Goal: Task Accomplishment & Management: Use online tool/utility

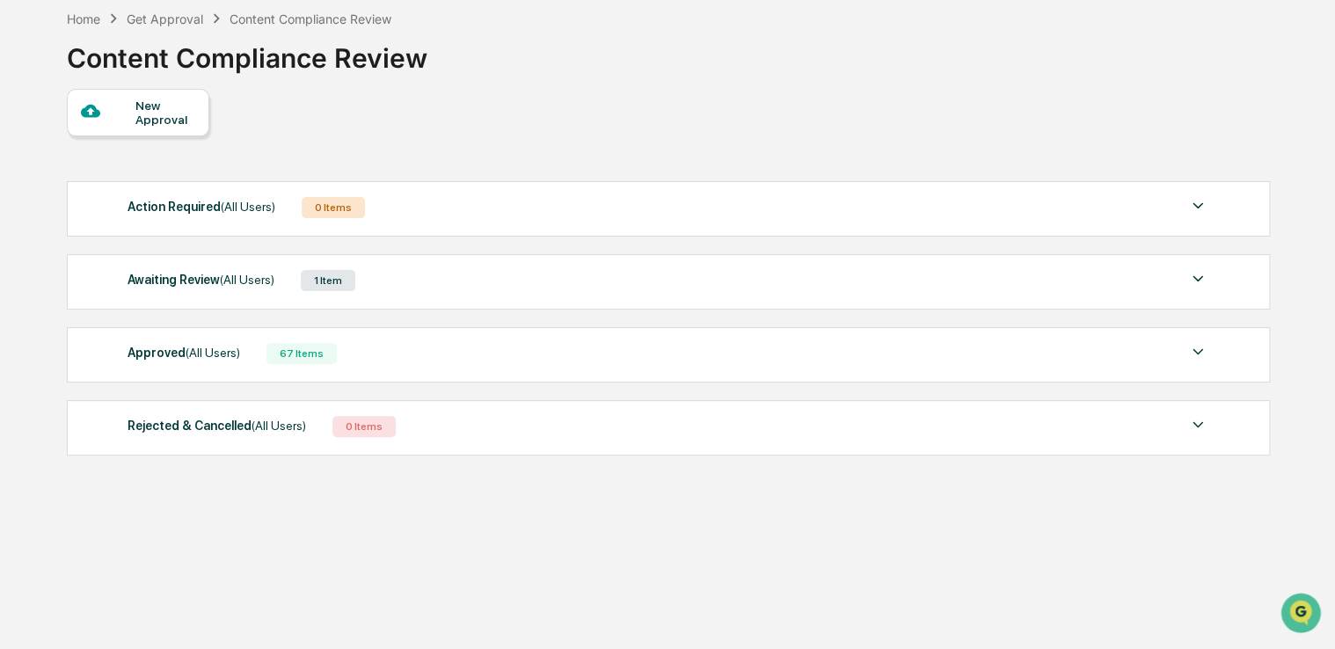
scroll to position [83, 0]
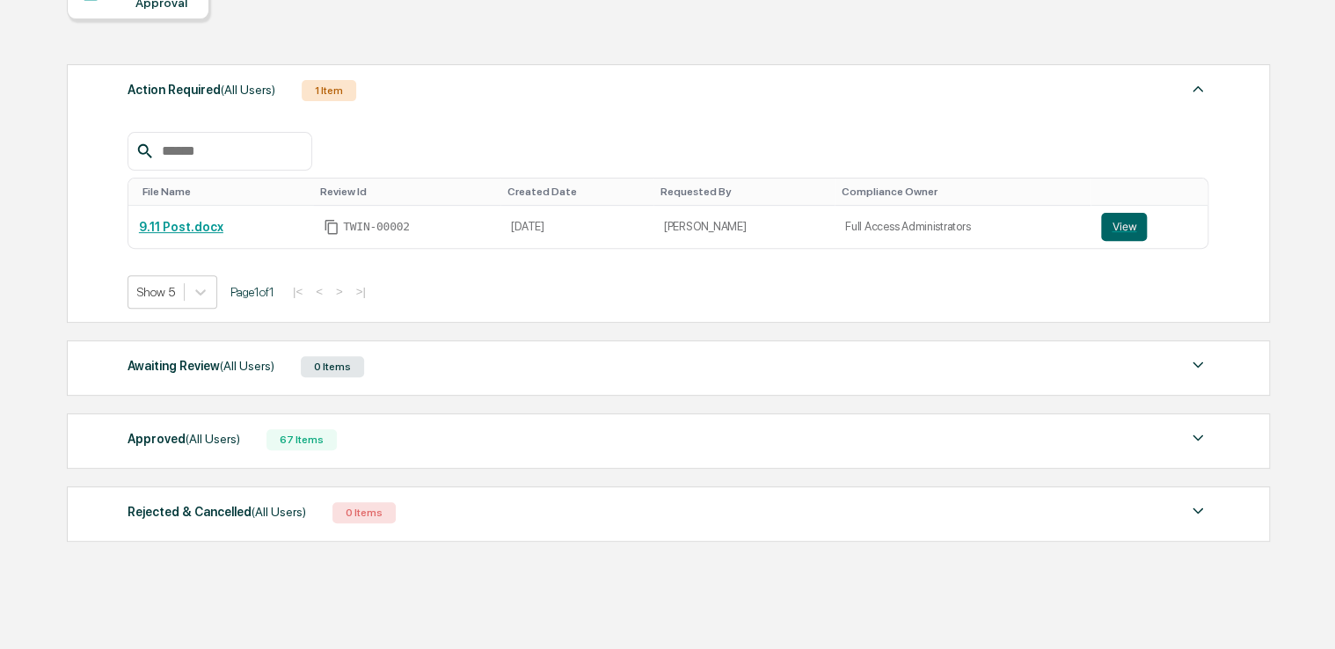
scroll to position [222, 0]
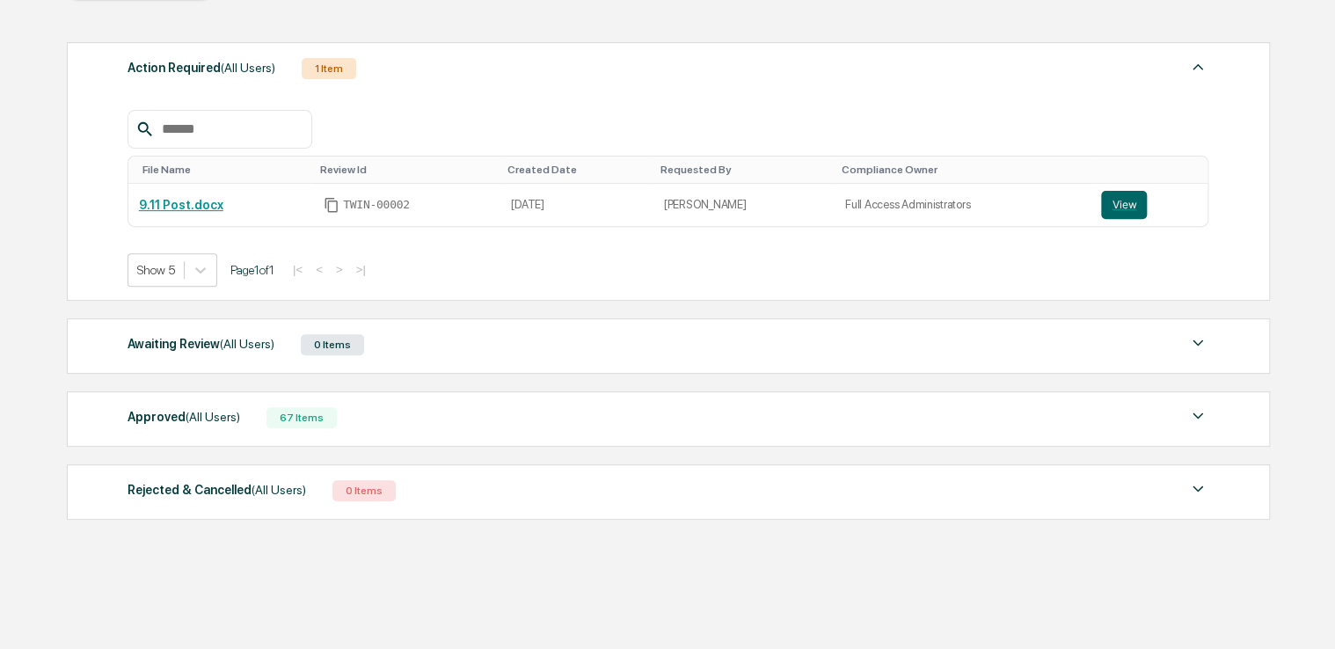
click at [165, 420] on div "Approved (All Users)" at bounding box center [184, 416] width 113 height 23
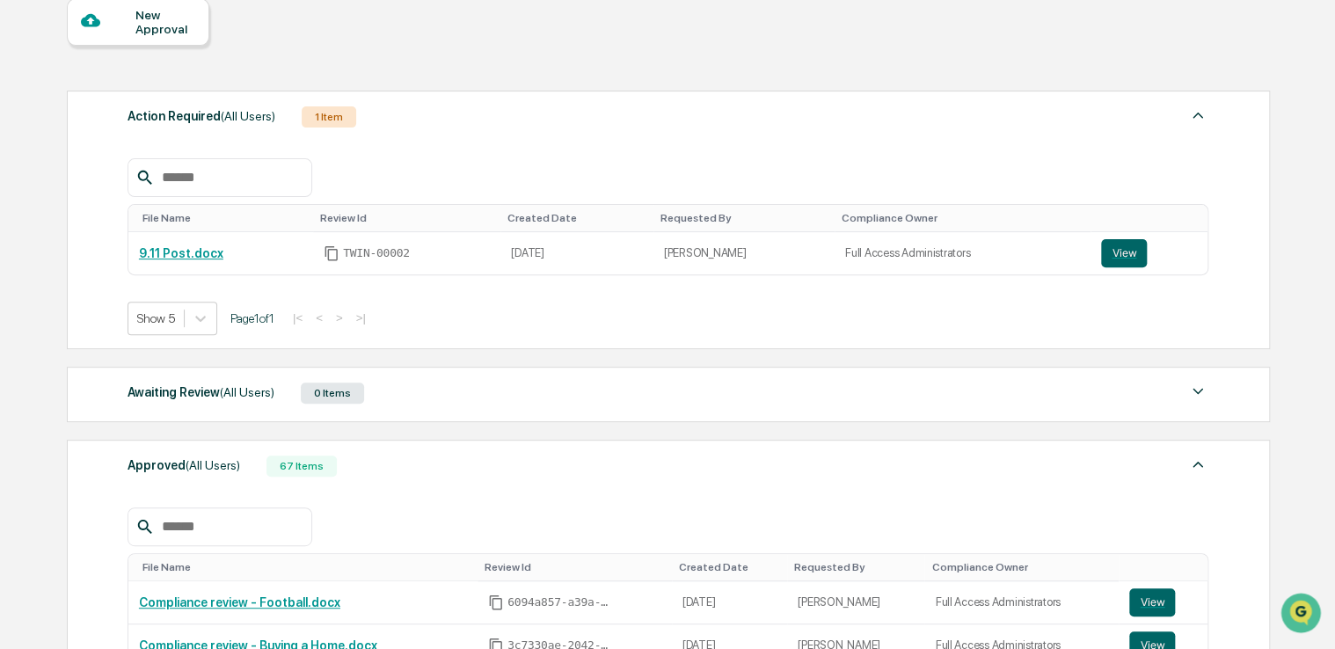
scroll to position [134, 0]
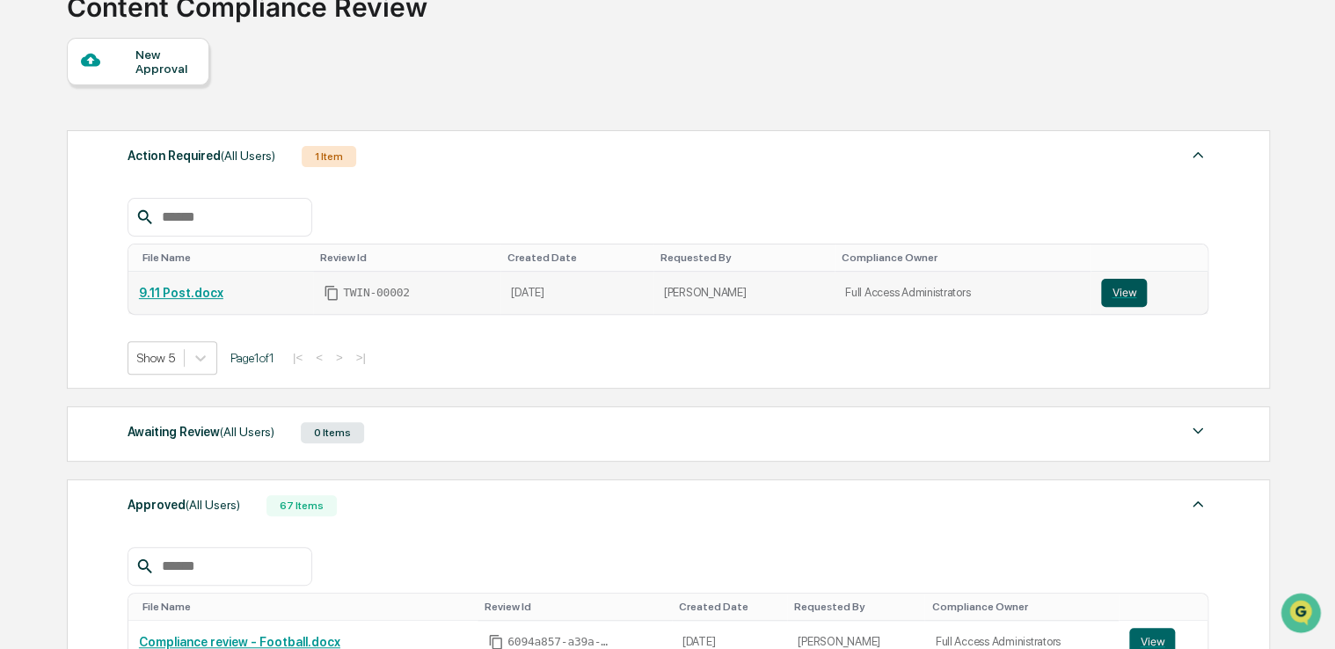
click at [1104, 295] on button "View" at bounding box center [1124, 293] width 46 height 28
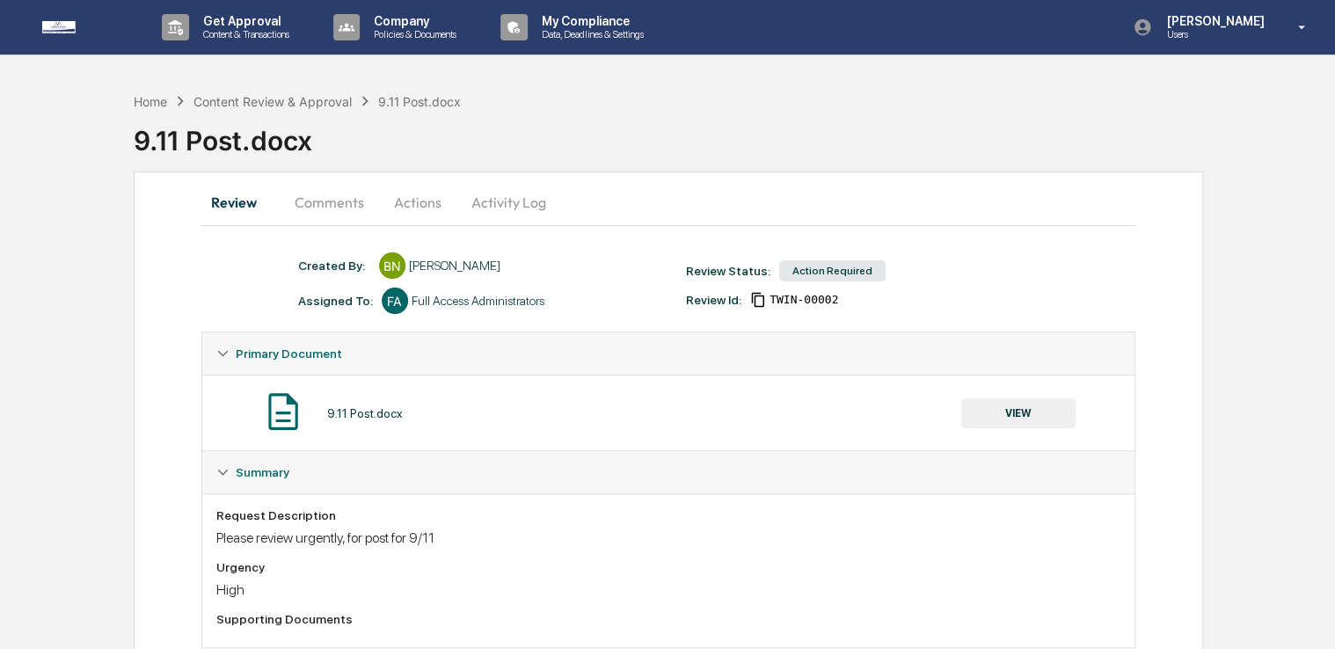
click at [1002, 420] on button "VIEW" at bounding box center [1018, 413] width 114 height 30
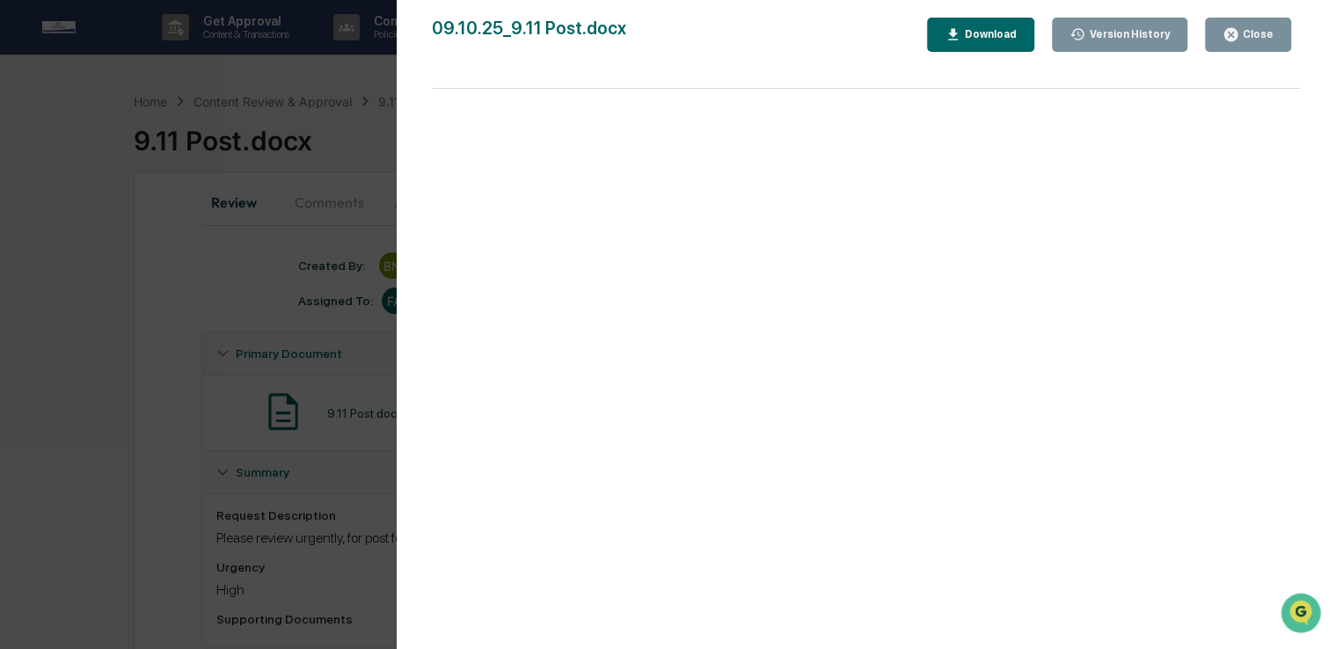
click at [1002, 50] on button "Download" at bounding box center [980, 35] width 107 height 34
click at [1263, 35] on div "Close" at bounding box center [1256, 34] width 34 height 12
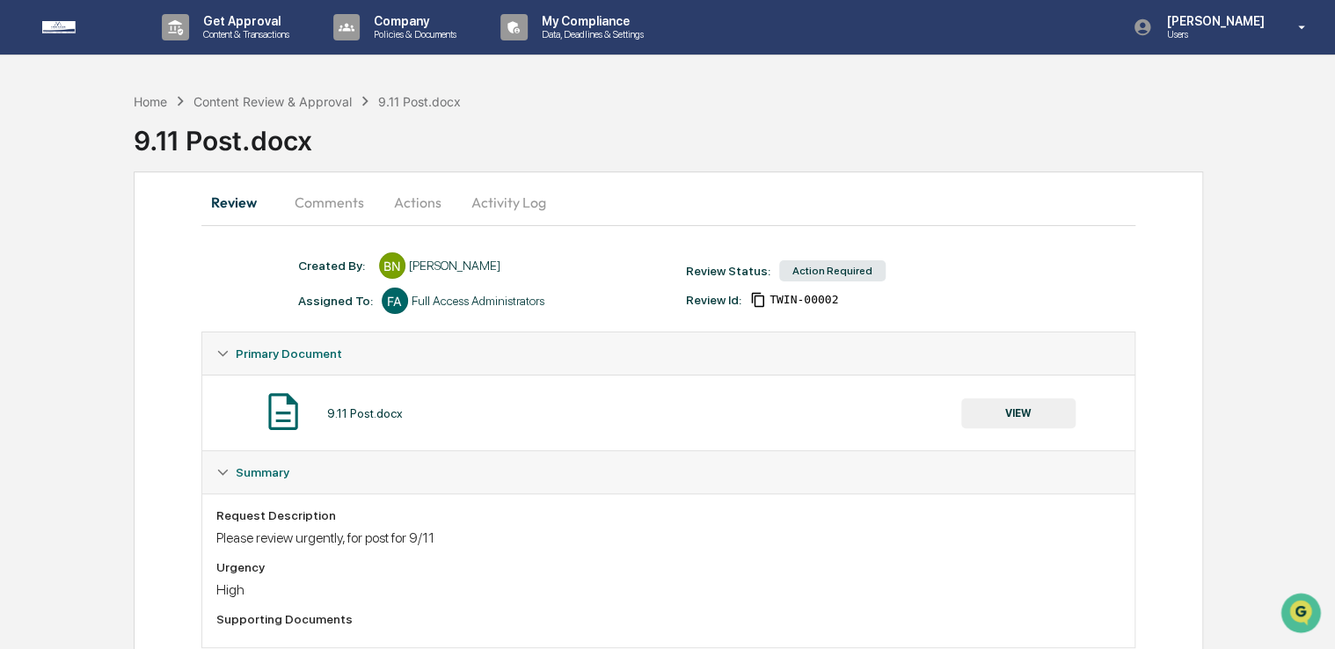
click at [409, 206] on button "Actions" at bounding box center [417, 202] width 79 height 42
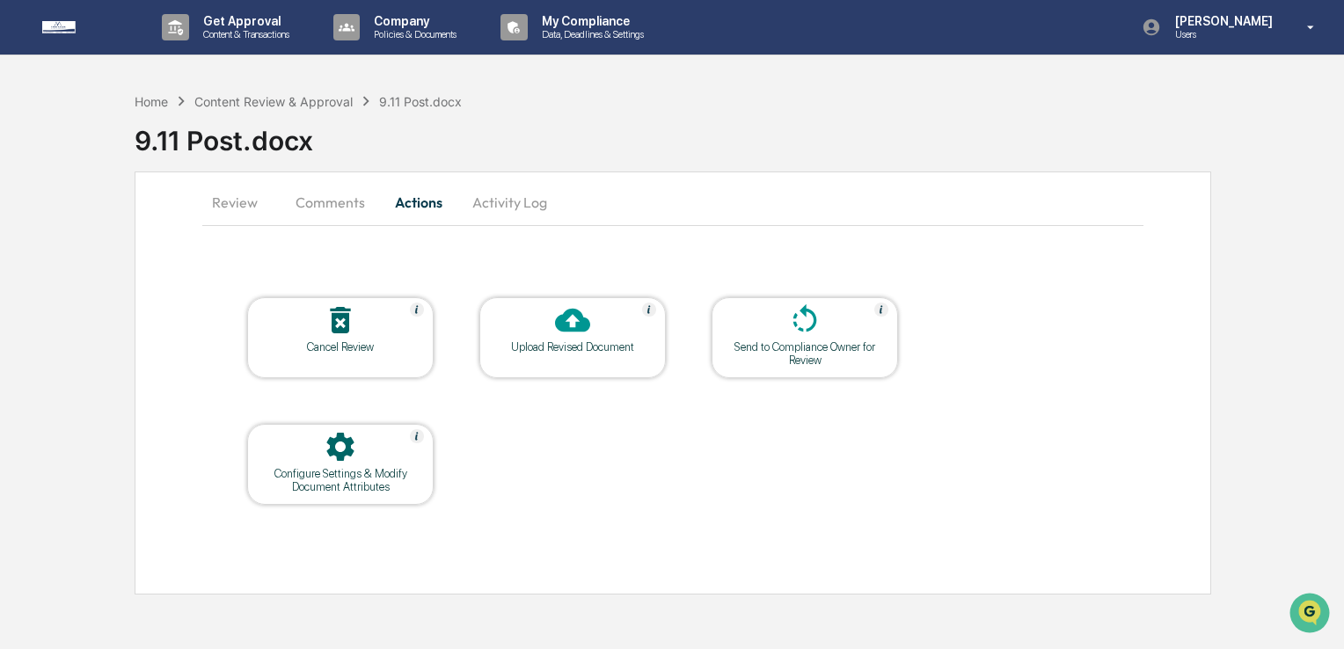
click at [570, 343] on div "Upload Revised Document" at bounding box center [572, 346] width 158 height 13
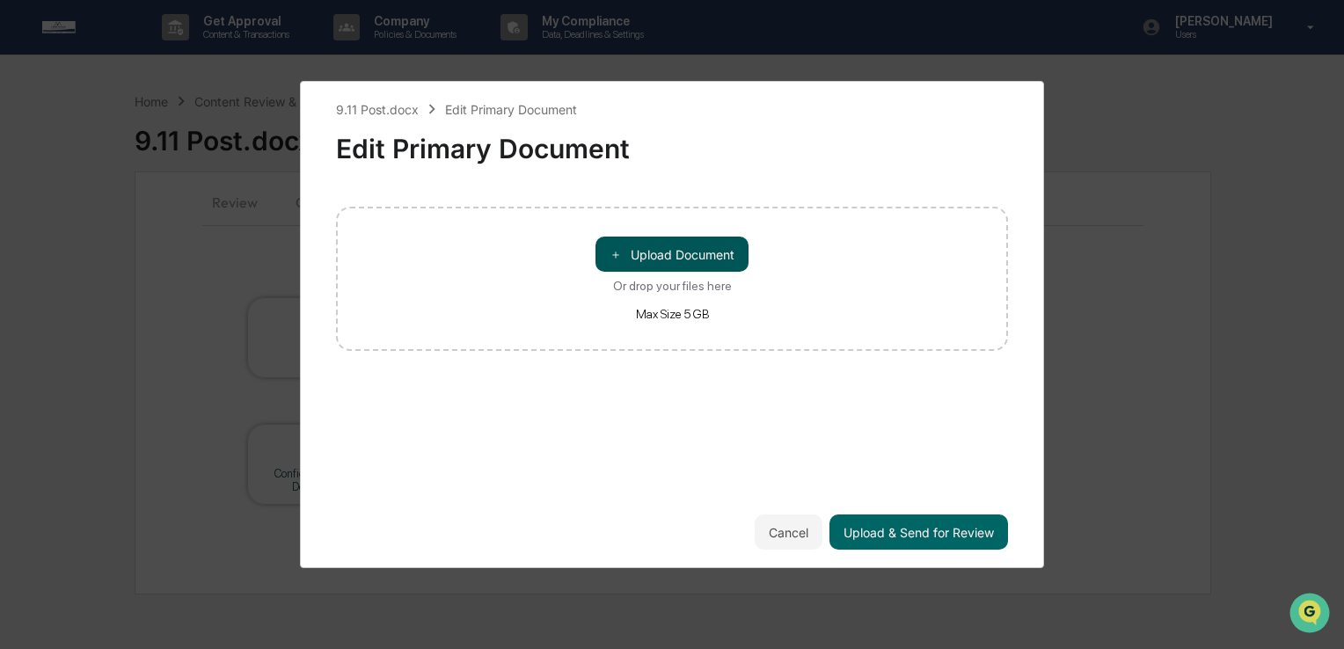
click at [692, 261] on button "＋ Upload Document" at bounding box center [671, 254] width 153 height 35
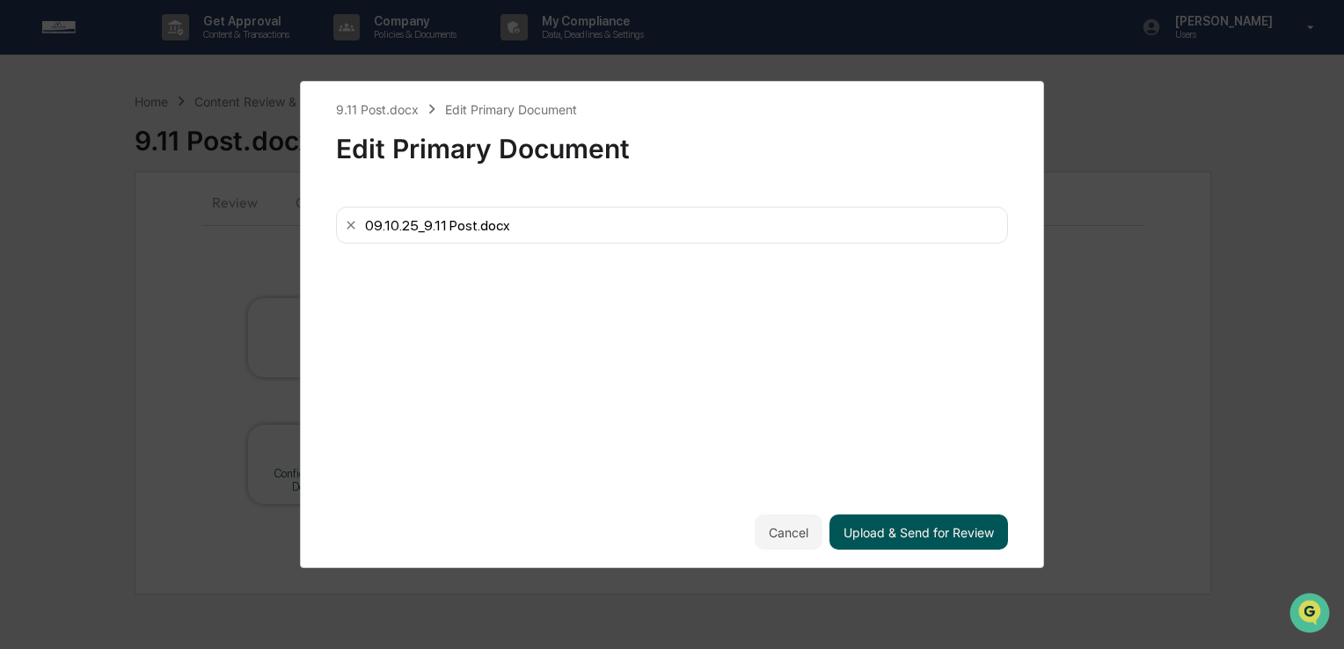
click at [932, 516] on button "Upload & Send for Review" at bounding box center [918, 531] width 179 height 35
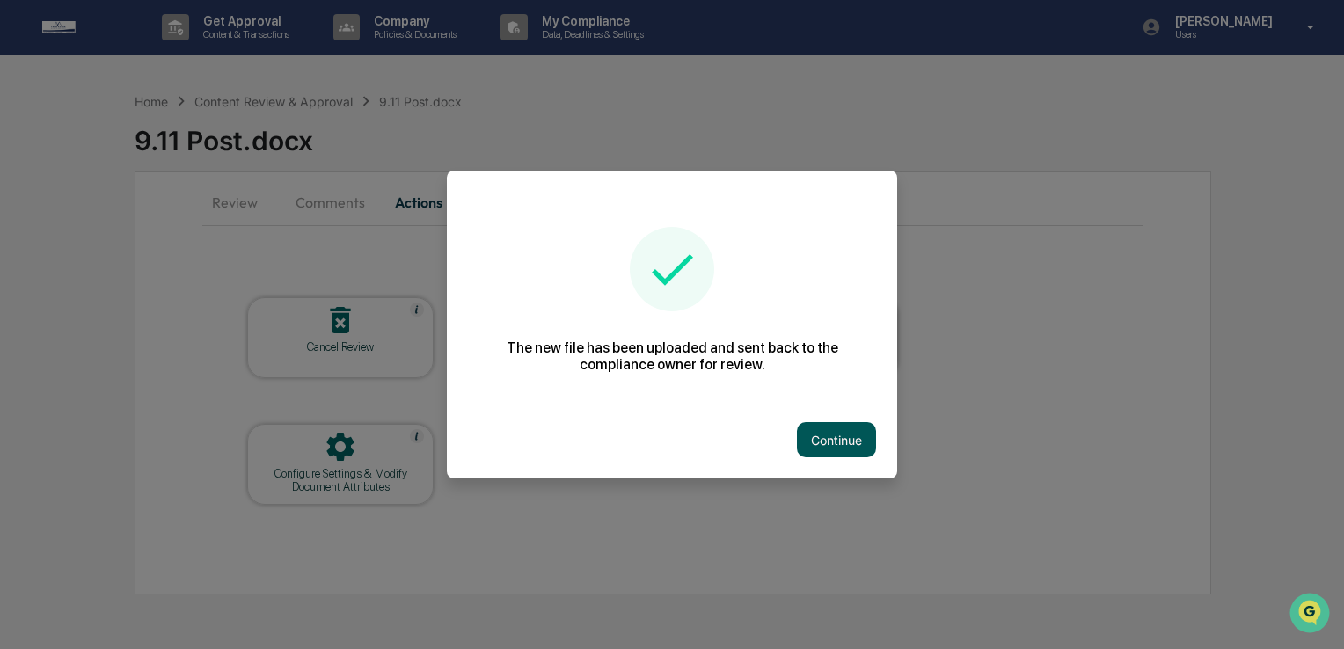
click at [827, 442] on button "Continue" at bounding box center [836, 439] width 79 height 35
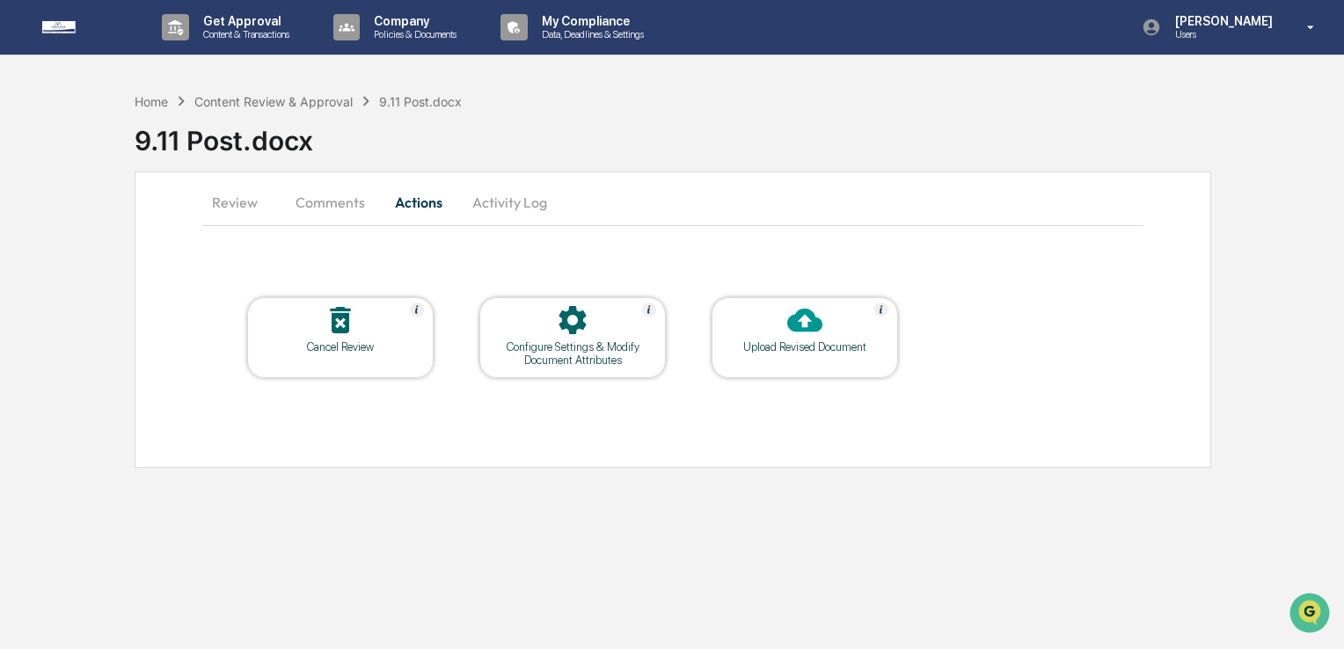
click at [328, 189] on button "Comments" at bounding box center [330, 202] width 98 height 42
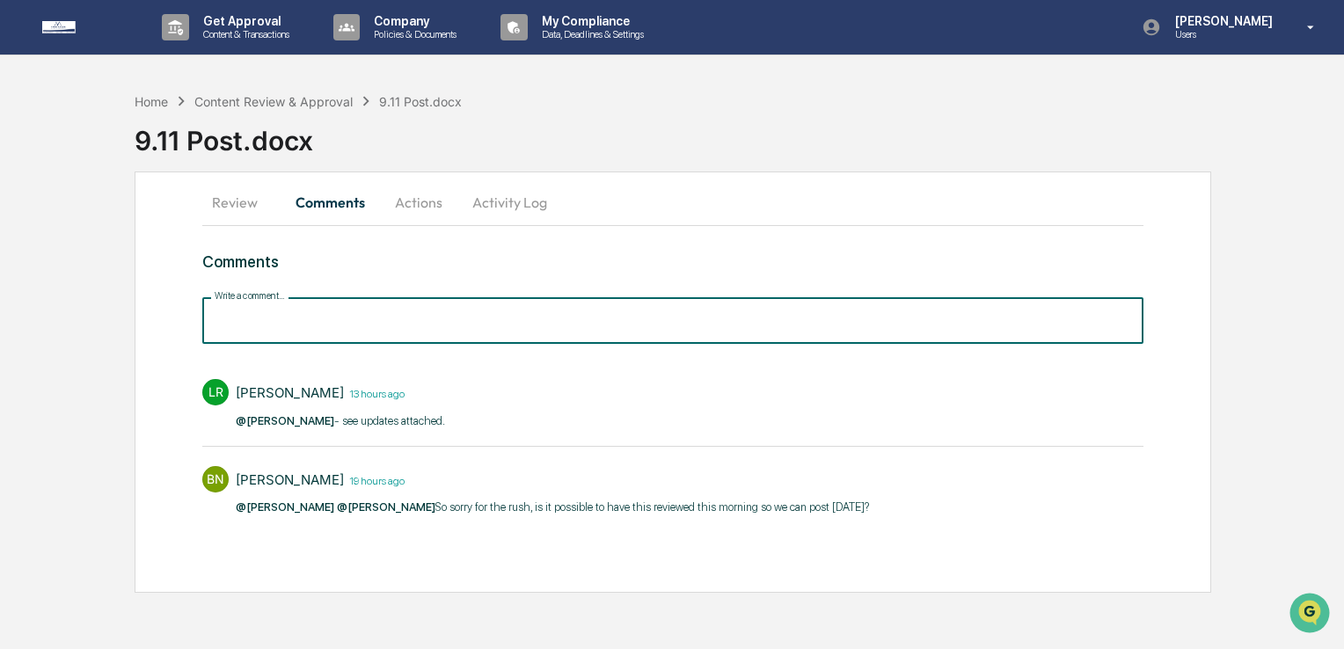
click at [404, 322] on input "Write a comment..." at bounding box center [672, 320] width 941 height 47
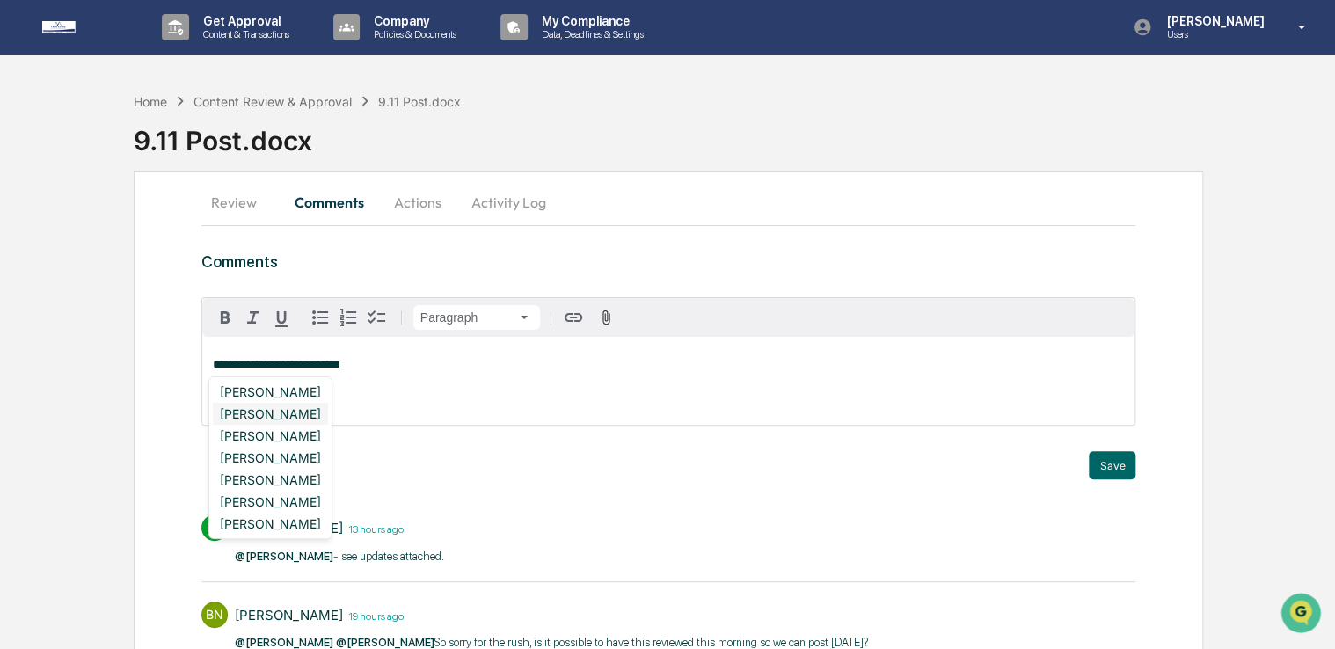
click at [289, 420] on div "Lindsay Rider" at bounding box center [270, 414] width 115 height 22
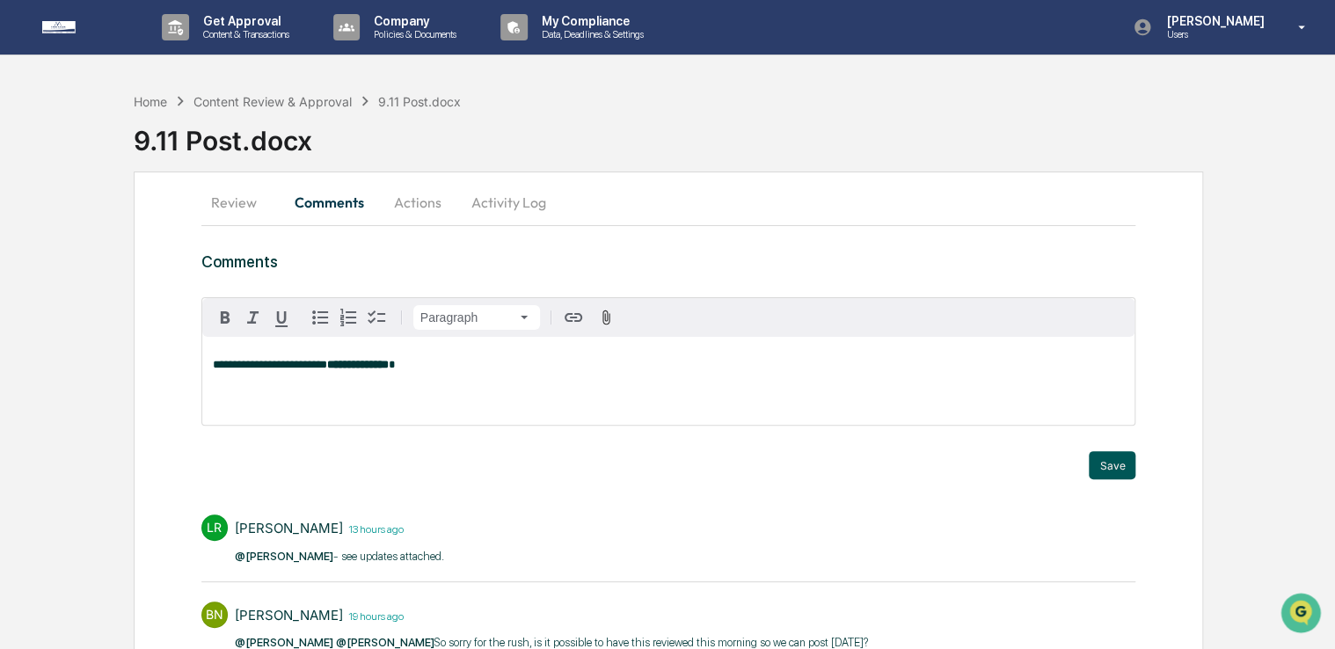
click at [1120, 468] on button "Save" at bounding box center [1112, 465] width 47 height 28
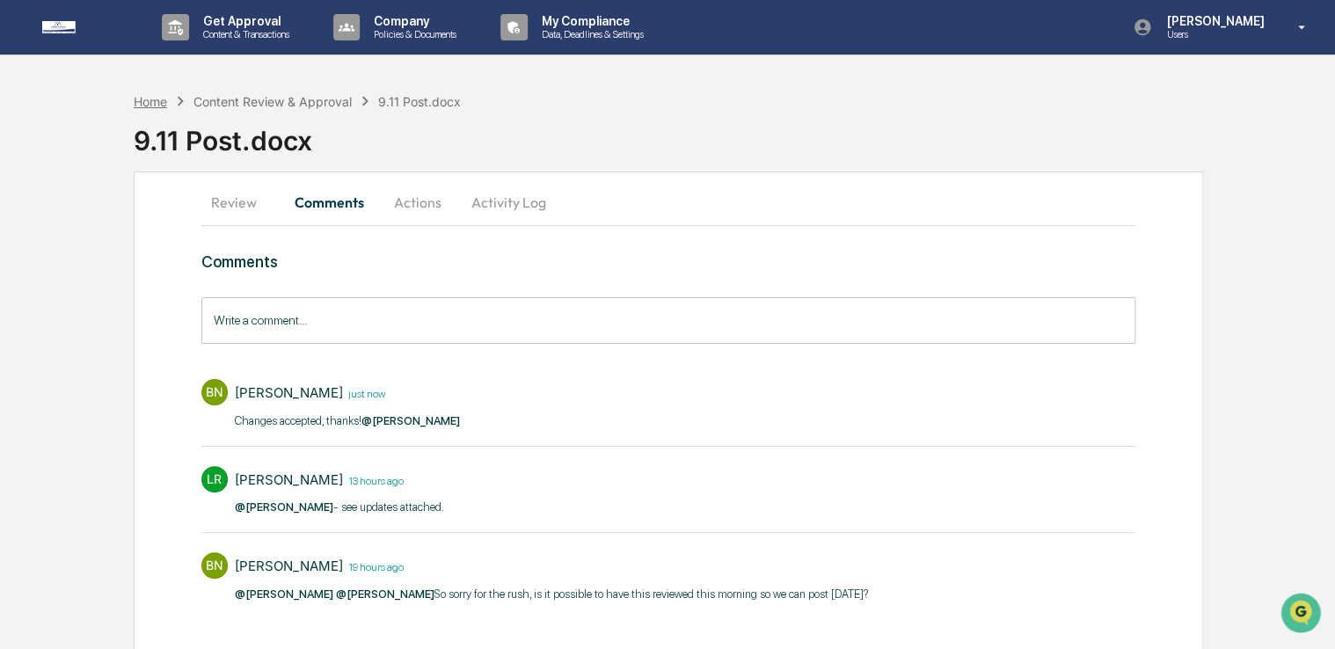
click at [149, 101] on div "Home" at bounding box center [150, 101] width 33 height 15
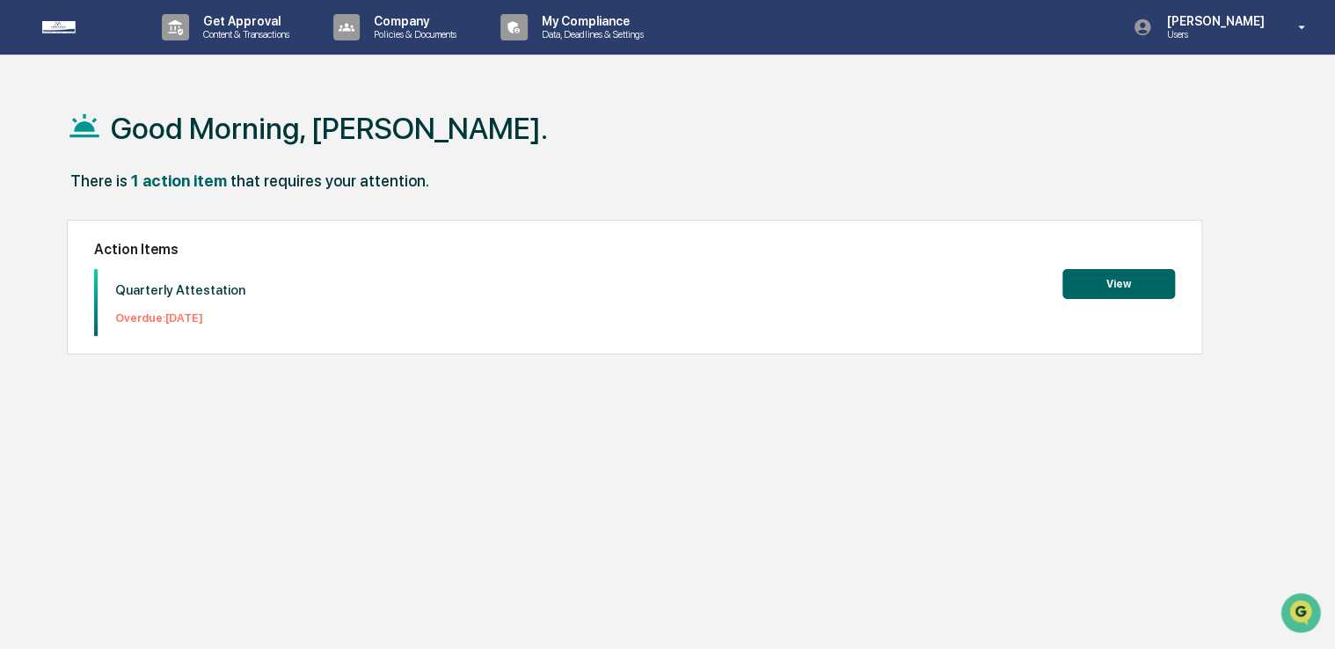
click at [284, 388] on div "Good Morning, Brian. There is 1 action item that requires your attention. Actio…" at bounding box center [667, 408] width 1254 height 649
